Goal: Information Seeking & Learning: Learn about a topic

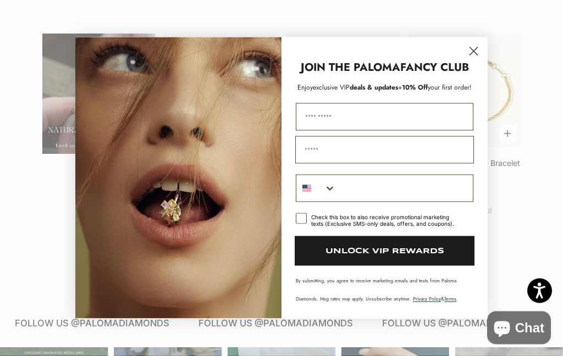
scroll to position [563, 0]
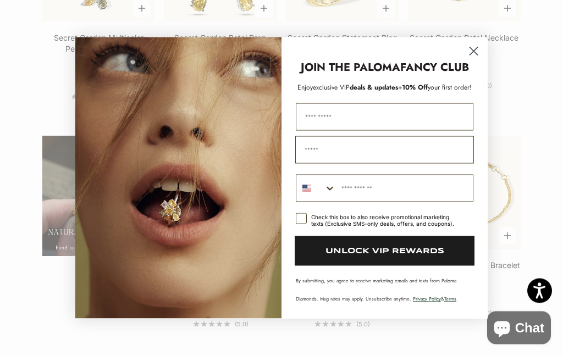
click at [476, 48] on icon "Close dialog" at bounding box center [474, 52] width 8 height 8
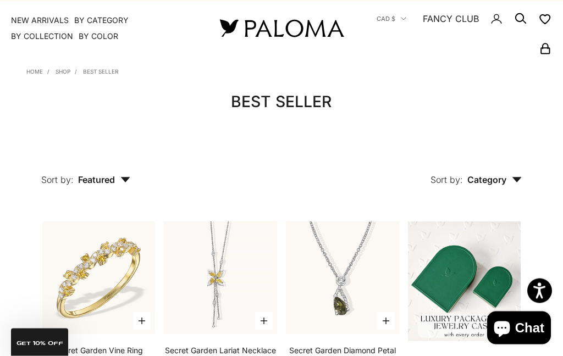
scroll to position [0, 0]
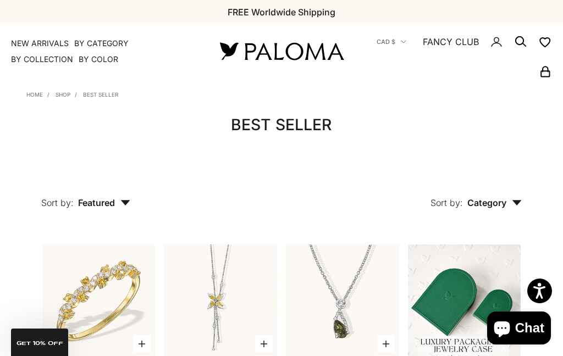
click at [106, 54] on summary "By Color" at bounding box center [99, 59] width 40 height 11
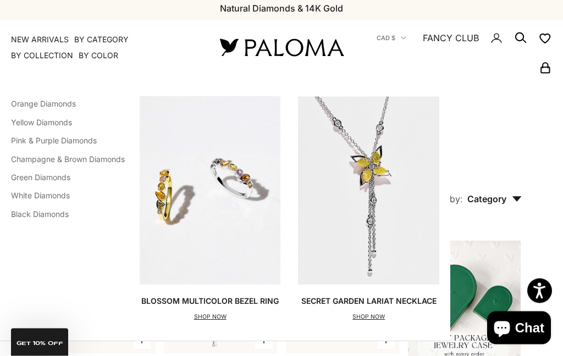
scroll to position [4, 0]
click at [68, 140] on link "Pink & Purple Diamonds" at bounding box center [54, 140] width 86 height 9
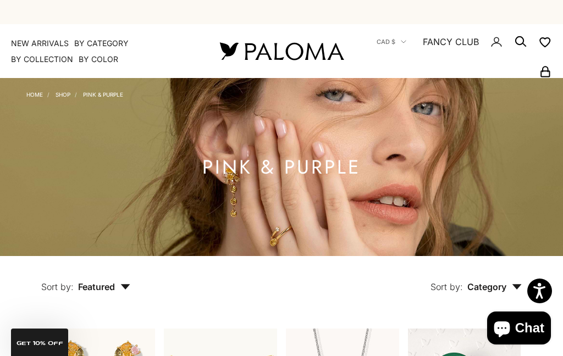
click at [106, 56] on summary "By Color" at bounding box center [99, 59] width 40 height 11
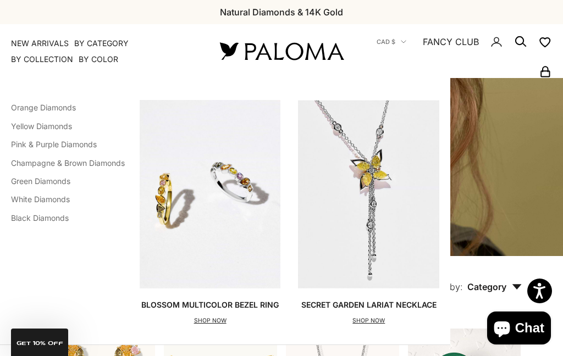
click at [48, 178] on link "Green Diamonds" at bounding box center [40, 181] width 59 height 9
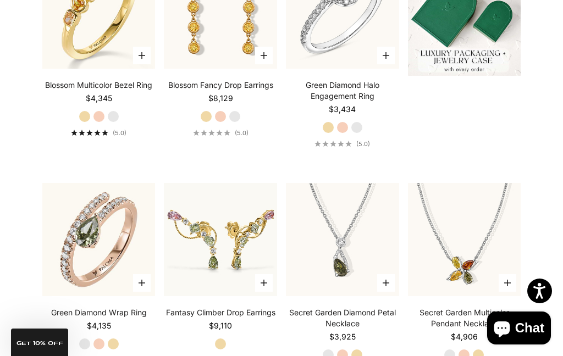
scroll to position [-25, 0]
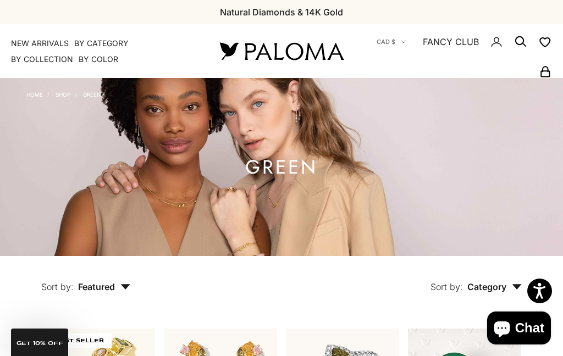
click at [101, 54] on summary "By Color" at bounding box center [99, 59] width 40 height 11
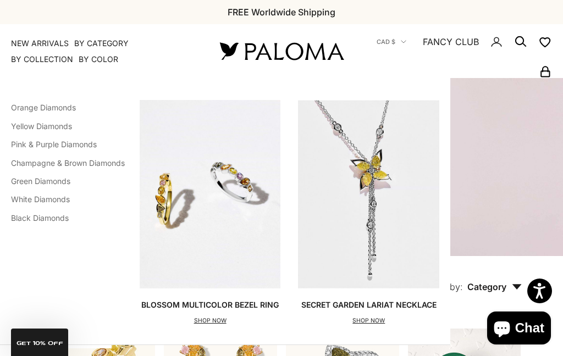
click at [38, 214] on link "Black Diamonds" at bounding box center [40, 217] width 58 height 9
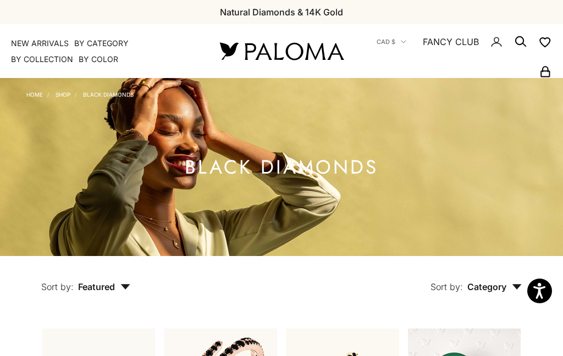
scroll to position [62, 0]
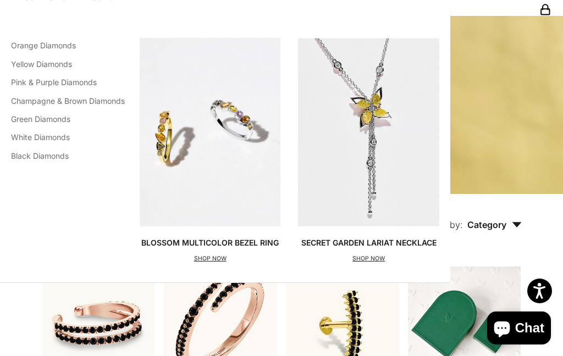
scroll to position [0, 0]
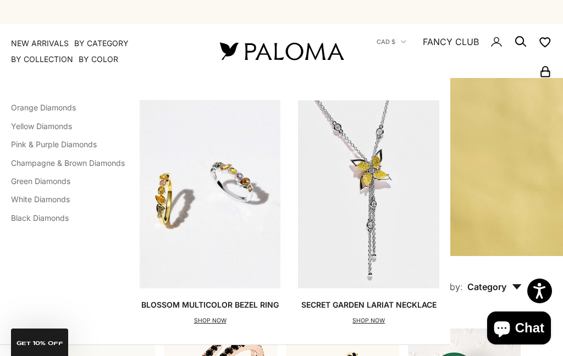
click at [41, 196] on link "White Diamonds" at bounding box center [40, 199] width 59 height 9
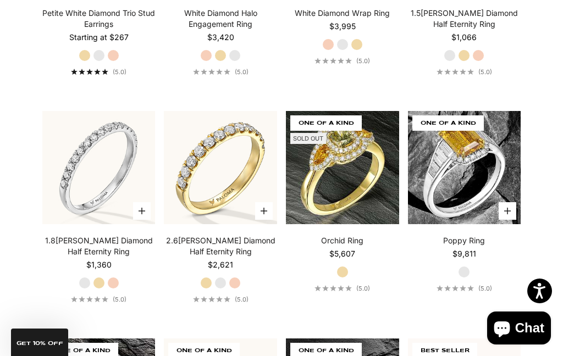
scroll to position [2611, 0]
